Goal: Navigation & Orientation: Find specific page/section

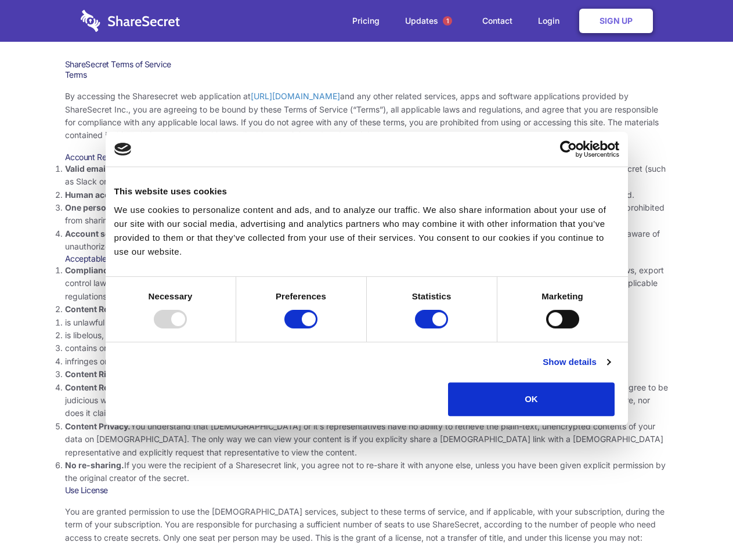
click at [366, 279] on li "Compliance with local laws and regulations. Your use of the Sharesecret must no…" at bounding box center [367, 283] width 604 height 39
click at [187, 328] on div at bounding box center [170, 319] width 33 height 19
click at [317, 328] on input "Preferences" at bounding box center [300, 319] width 33 height 19
checkbox input "false"
click at [433, 328] on input "Statistics" at bounding box center [431, 319] width 33 height 19
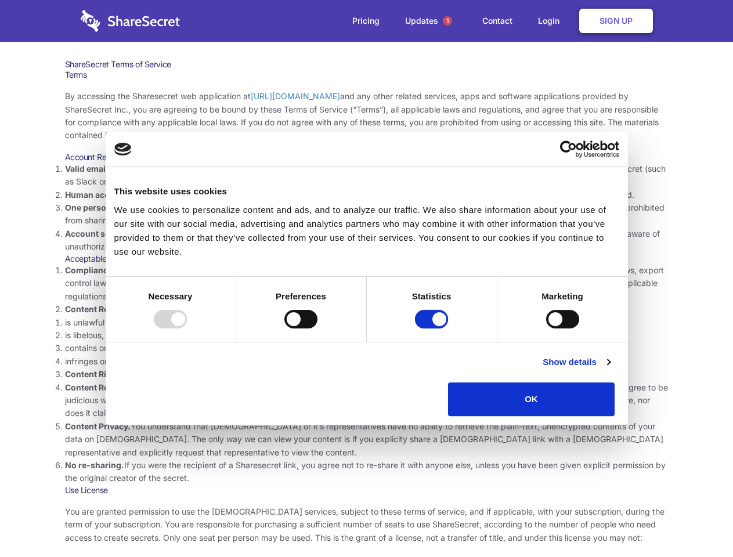
checkbox input "false"
click at [546, 328] on input "Marketing" at bounding box center [562, 319] width 33 height 19
checkbox input "true"
click at [610, 369] on link "Show details" at bounding box center [576, 362] width 67 height 14
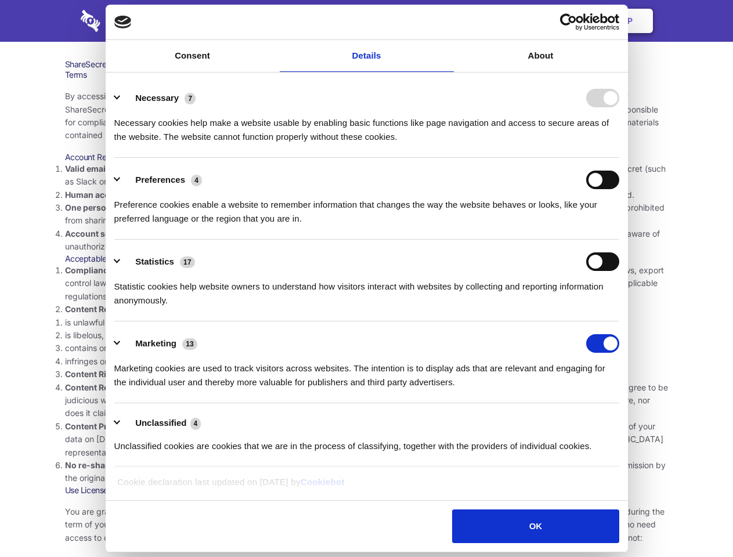
click at [619, 240] on li "Preferences 4 Preference cookies enable a website to remember information that …" at bounding box center [366, 199] width 505 height 82
click at [447, 21] on span "1" at bounding box center [447, 20] width 9 height 9
